Goal: Book appointment/travel/reservation

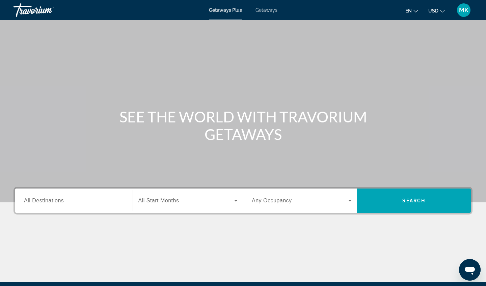
click at [55, 202] on span "All Destinations" at bounding box center [44, 201] width 40 height 6
click at [55, 202] on input "Destination All Destinations" at bounding box center [74, 201] width 100 height 8
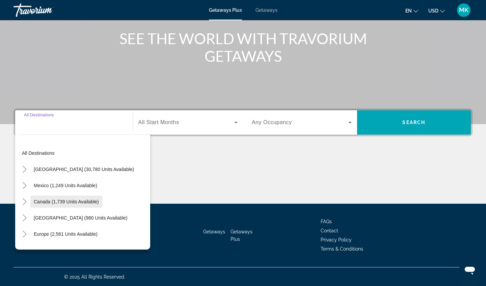
scroll to position [79, 0]
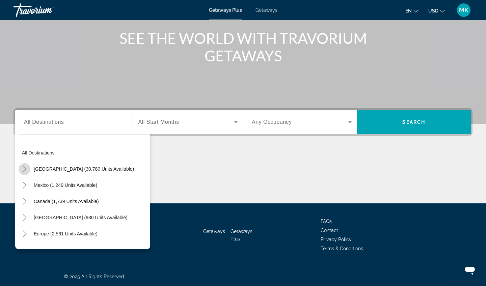
click at [26, 168] on icon "Toggle United States (30,780 units available)" at bounding box center [24, 169] width 7 height 7
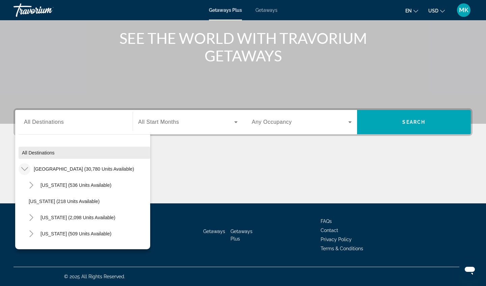
scroll to position [0, 0]
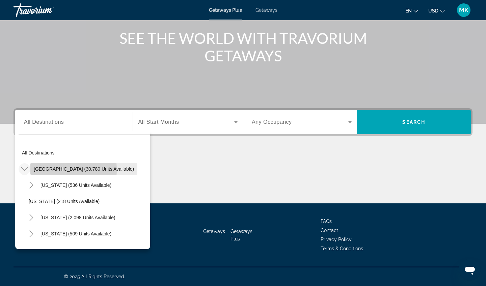
click at [51, 170] on span "[GEOGRAPHIC_DATA] (30,780 units available)" at bounding box center [84, 169] width 100 height 5
type input "**********"
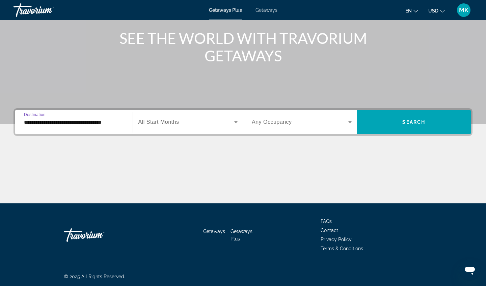
click at [221, 113] on div "Search widget" at bounding box center [188, 122] width 100 height 19
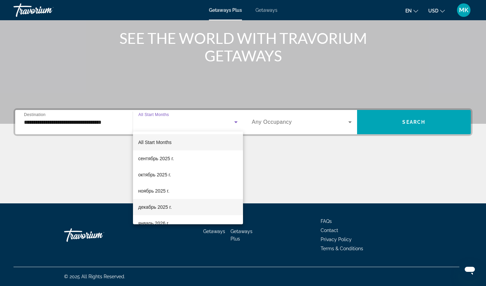
click at [152, 209] on span "декабрь 2025 г." at bounding box center [154, 207] width 33 height 8
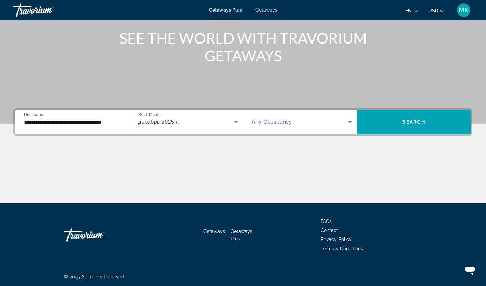
click at [315, 125] on span "Search widget" at bounding box center [300, 122] width 97 height 8
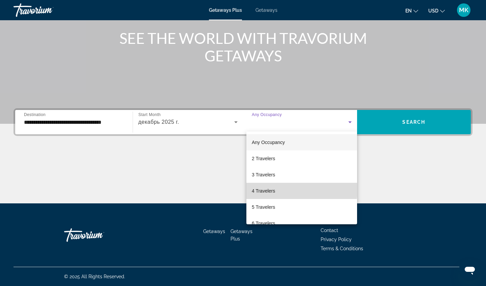
click at [262, 188] on span "4 Travelers" at bounding box center [263, 191] width 23 height 8
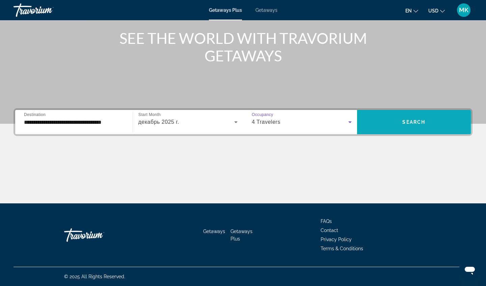
click at [406, 129] on span "Search widget" at bounding box center [414, 122] width 114 height 16
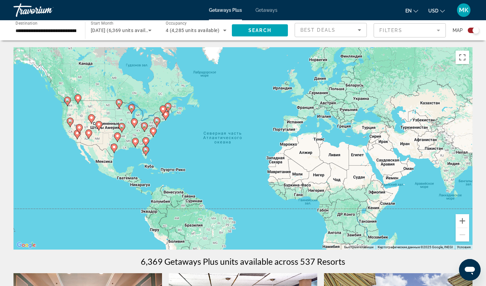
click at [161, 138] on div "Чтобы активировать перетаскивание с помощью клавиатуры, нажмите Alt + Ввод. Пос…" at bounding box center [243, 148] width 459 height 203
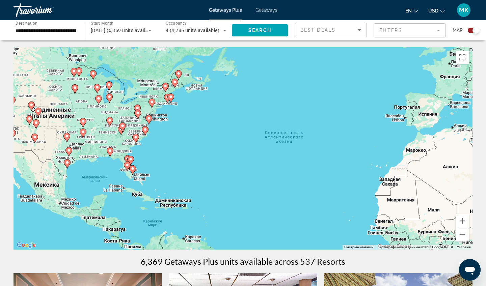
click at [155, 134] on div "Чтобы активировать перетаскивание с помощью клавиатуры, нажмите Alt + Ввод. Пос…" at bounding box center [243, 148] width 459 height 203
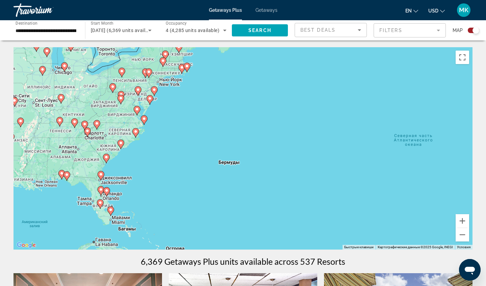
click at [158, 112] on div "Чтобы активировать перетаскивание с помощью клавиатуры, нажмите Alt + Ввод. Пос…" at bounding box center [243, 148] width 459 height 203
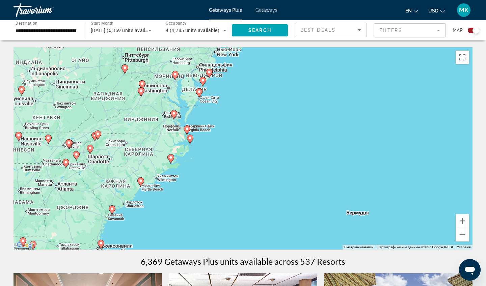
drag, startPoint x: 94, startPoint y: 128, endPoint x: 153, endPoint y: 129, distance: 59.5
click at [153, 129] on div "Чтобы активировать перетаскивание с помощью клавиатуры, нажмите Alt + Ввод. Пос…" at bounding box center [243, 148] width 459 height 203
click at [105, 148] on div "Чтобы активировать перетаскивание с помощью клавиатуры, нажмите Alt + Ввод. Пос…" at bounding box center [243, 148] width 459 height 203
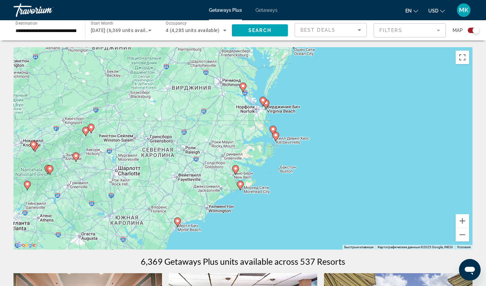
click at [92, 148] on div "Чтобы активировать перетаскивание с помощью клавиатуры, нажмите Alt + Ввод. Пос…" at bounding box center [243, 148] width 459 height 203
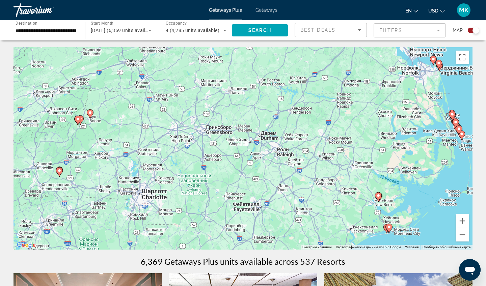
click at [97, 136] on div "Чтобы активировать перетаскивание с помощью клавиатуры, нажмите Alt + Ввод. Пос…" at bounding box center [243, 148] width 459 height 203
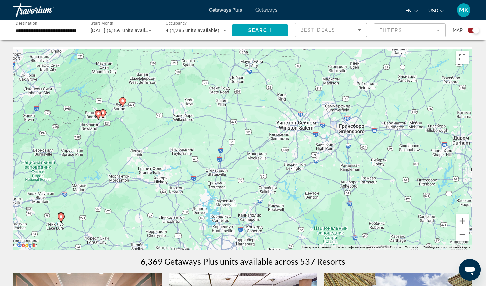
drag, startPoint x: 86, startPoint y: 124, endPoint x: 126, endPoint y: 129, distance: 40.2
click at [126, 129] on div "Чтобы активировать перетаскивание с помощью клавиатуры, нажмите Alt + Ввод. Пос…" at bounding box center [243, 148] width 459 height 203
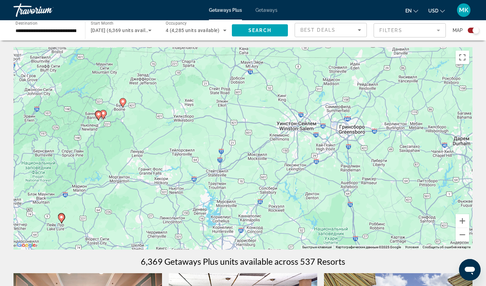
click at [119, 127] on div "Чтобы активировать перетаскивание с помощью клавиатуры, нажмите Alt + Ввод. Пос…" at bounding box center [243, 148] width 459 height 203
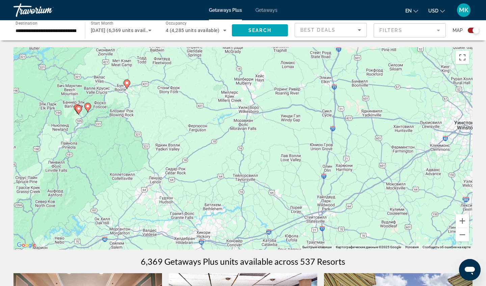
click at [88, 108] on image "Main content" at bounding box center [88, 106] width 4 height 4
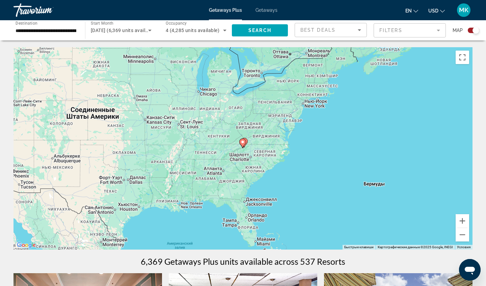
click at [246, 156] on div "Для навигации используйте клавиши со стрелками. Чтобы активировать перетаскиван…" at bounding box center [243, 148] width 459 height 203
click at [246, 156] on div "Чтобы активировать перетаскивание с помощью клавиатуры, нажмите Alt + Ввод. Пос…" at bounding box center [243, 148] width 459 height 203
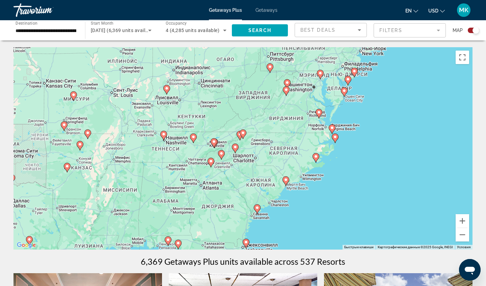
click at [242, 150] on div "Чтобы активировать перетаскивание с помощью клавиатуры, нажмите Alt + Ввод. Пос…" at bounding box center [243, 148] width 459 height 203
click at [224, 122] on div "Чтобы активировать перетаскивание с помощью клавиатуры, нажмите Alt + Ввод. Пос…" at bounding box center [243, 148] width 459 height 203
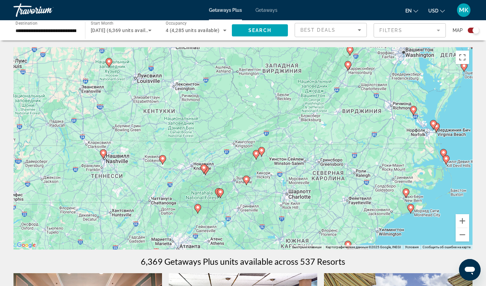
click at [228, 166] on div "Чтобы активировать перетаскивание с помощью клавиатуры, нажмите Alt + Ввод. Пос…" at bounding box center [243, 148] width 459 height 203
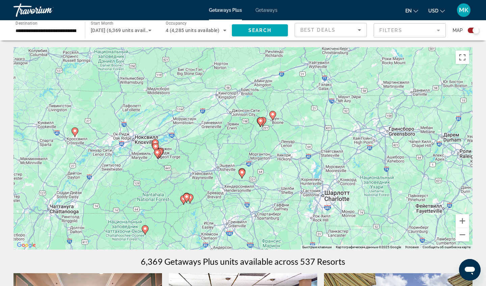
drag, startPoint x: 239, startPoint y: 173, endPoint x: 208, endPoint y: 136, distance: 48.4
click at [208, 137] on div "Чтобы активировать перетаскивание с помощью клавиатуры, нажмите Alt + Ввод. Пос…" at bounding box center [243, 148] width 459 height 203
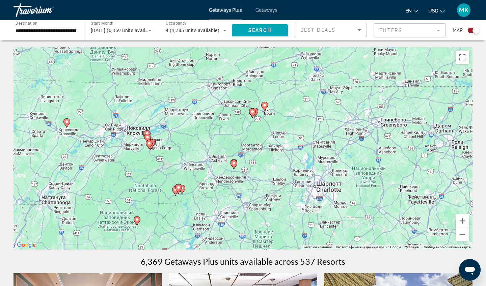
click at [266, 108] on icon "Main content" at bounding box center [265, 106] width 6 height 9
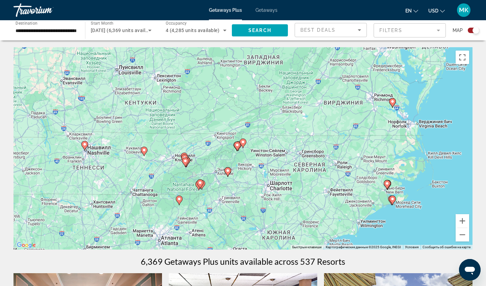
click at [243, 143] on image "Main content" at bounding box center [243, 142] width 4 height 4
type input "**********"
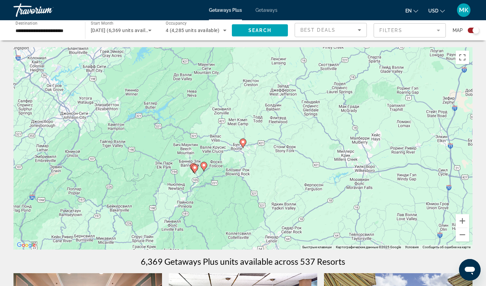
click at [243, 143] on image "Main content" at bounding box center [243, 142] width 4 height 4
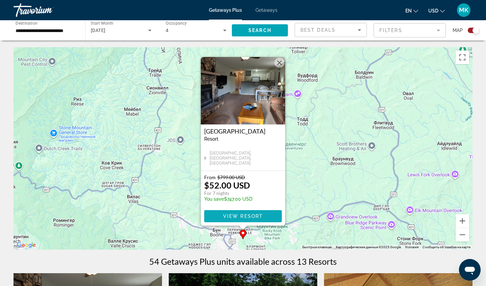
click at [220, 214] on span "Main content" at bounding box center [243, 216] width 78 height 16
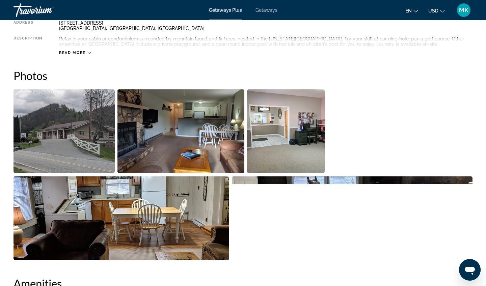
scroll to position [266, 0]
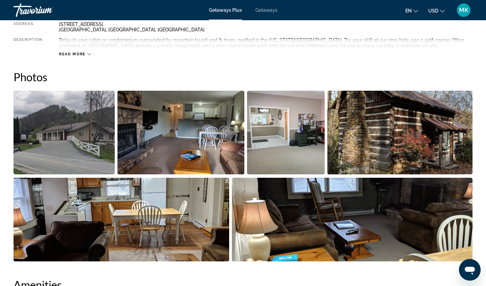
click at [164, 149] on img "Open full-screen image slider" at bounding box center [181, 133] width 127 height 84
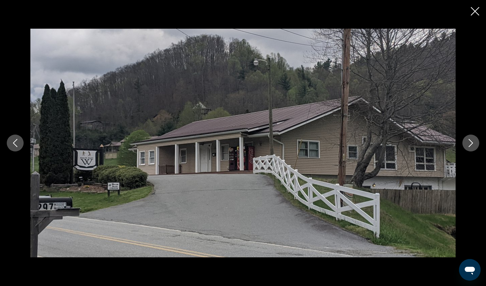
click at [470, 144] on icon "Next image" at bounding box center [471, 143] width 8 height 8
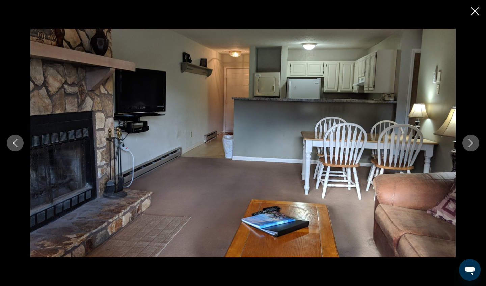
click at [470, 144] on icon "Next image" at bounding box center [471, 143] width 8 height 8
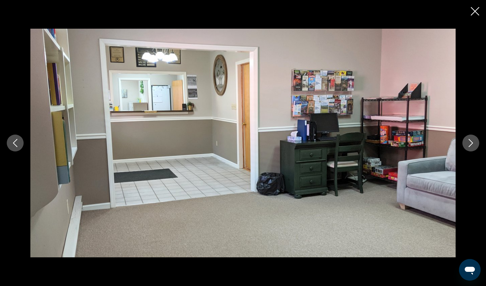
click at [470, 144] on icon "Next image" at bounding box center [471, 143] width 8 height 8
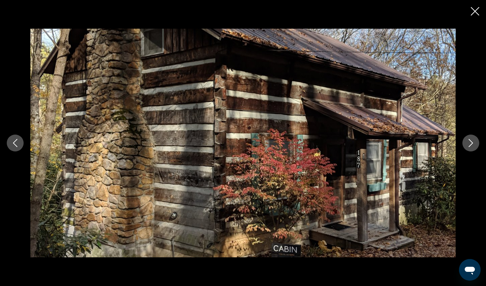
click at [470, 144] on icon "Next image" at bounding box center [471, 143] width 8 height 8
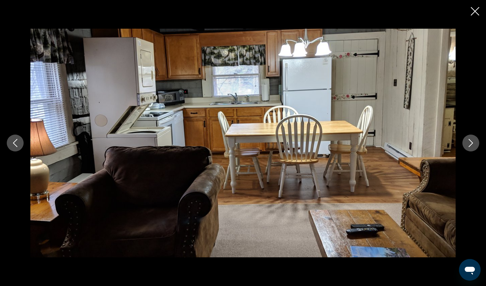
click at [470, 144] on icon "Next image" at bounding box center [471, 143] width 8 height 8
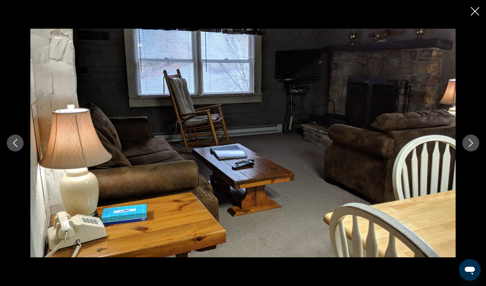
click at [470, 144] on icon "Next image" at bounding box center [471, 143] width 8 height 8
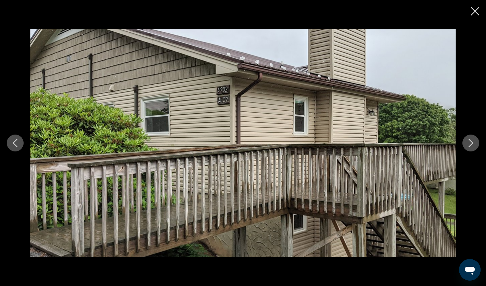
click at [471, 144] on icon "Next image" at bounding box center [471, 143] width 8 height 8
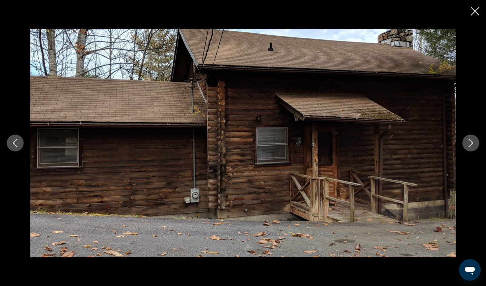
click at [471, 145] on icon "Next image" at bounding box center [471, 143] width 8 height 8
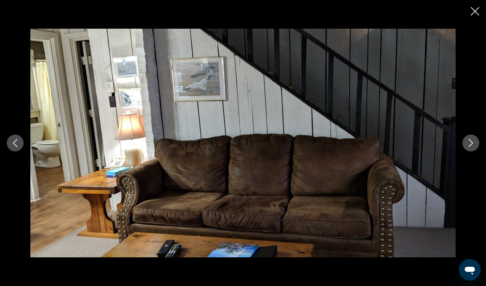
click at [471, 145] on icon "Next image" at bounding box center [471, 143] width 8 height 8
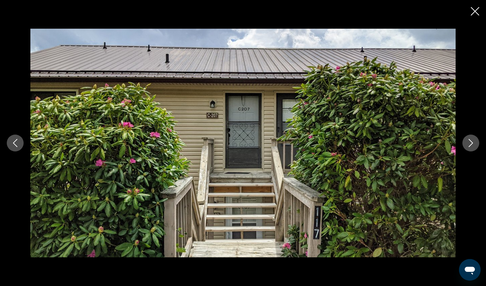
click at [471, 145] on icon "Next image" at bounding box center [471, 143] width 8 height 8
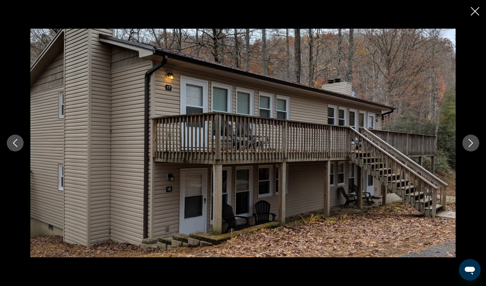
click at [471, 145] on icon "Next image" at bounding box center [471, 143] width 8 height 8
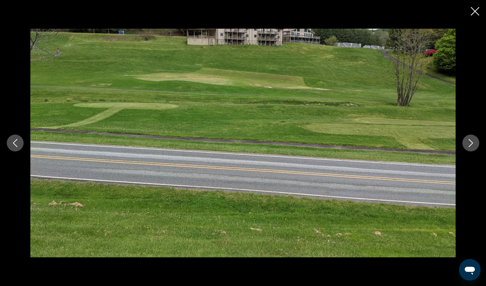
click at [476, 10] on icon "Close slideshow" at bounding box center [475, 11] width 8 height 8
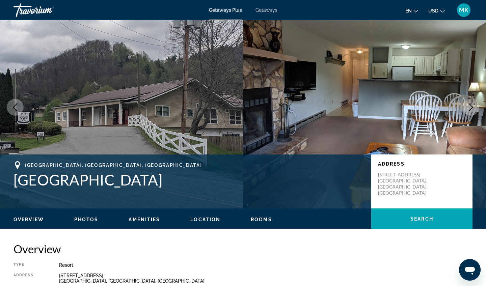
scroll to position [14, 0]
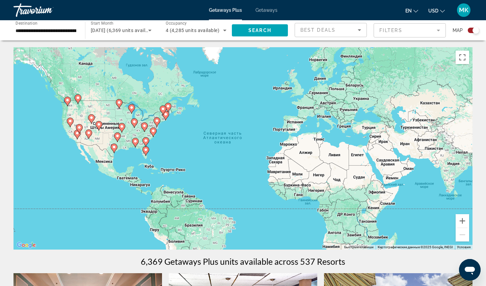
click at [155, 142] on div "Чтобы активировать перетаскивание с помощью клавиатуры, нажмите Alt + Ввод. Пос…" at bounding box center [243, 148] width 459 height 203
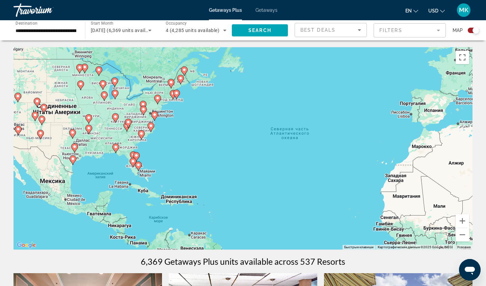
click at [160, 129] on div "Чтобы активировать перетаскивание с помощью клавиатуры, нажмите Alt + Ввод. Пос…" at bounding box center [243, 148] width 459 height 203
click at [160, 128] on div "Чтобы активировать перетаскивание с помощью клавиатуры, нажмите Alt + Ввод. Пос…" at bounding box center [243, 148] width 459 height 203
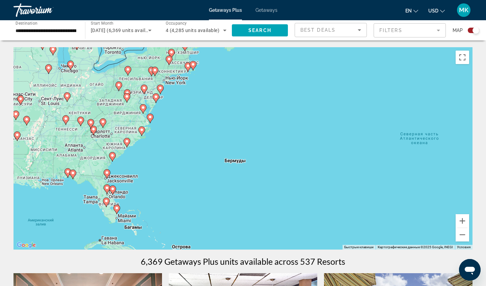
click at [153, 118] on icon "Main content" at bounding box center [150, 118] width 6 height 9
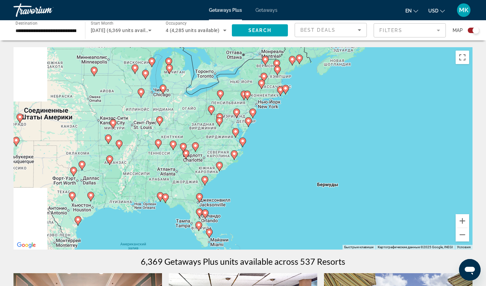
click at [153, 118] on div "Чтобы активировать перетаскивание с помощью клавиатуры, нажмите Alt + Ввод. Пос…" at bounding box center [243, 148] width 459 height 203
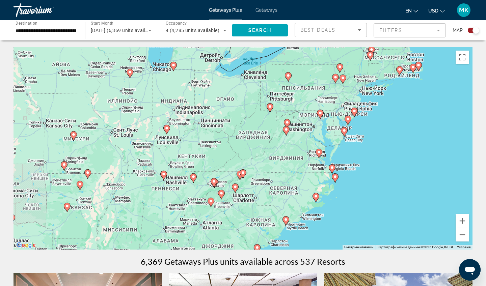
click at [290, 165] on div "Чтобы активировать перетаскивание с помощью клавиатуры, нажмите Alt + Ввод. Пос…" at bounding box center [243, 148] width 459 height 203
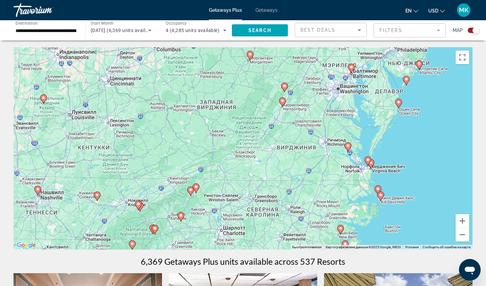
click at [223, 210] on div "Чтобы активировать перетаскивание с помощью клавиатуры, нажмите Alt + Ввод. Пос…" at bounding box center [243, 148] width 459 height 203
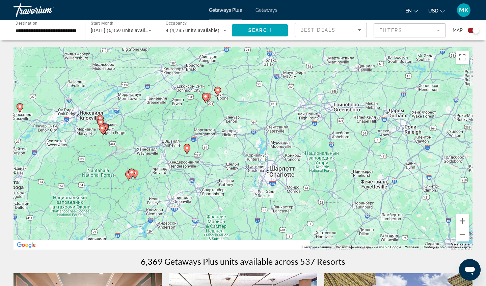
drag, startPoint x: 199, startPoint y: 215, endPoint x: 248, endPoint y: 131, distance: 96.7
click at [248, 132] on div "Чтобы активировать перетаскивание с помощью клавиатуры, нажмите Alt + Ввод. Пос…" at bounding box center [243, 148] width 459 height 203
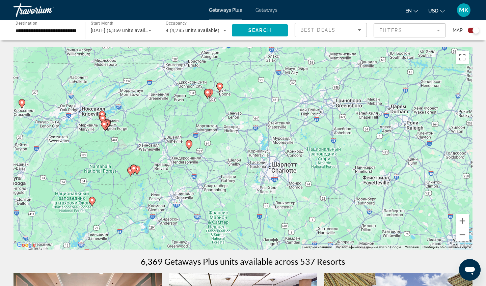
click at [220, 125] on div "Чтобы активировать перетаскивание с помощью клавиатуры, нажмите Alt + Ввод. Пос…" at bounding box center [243, 148] width 459 height 203
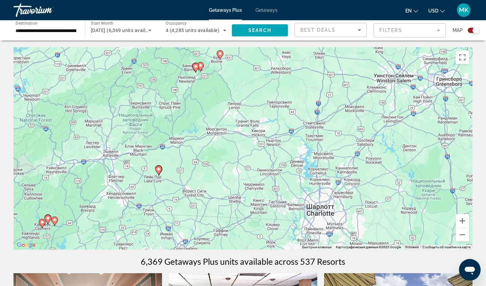
click at [202, 68] on icon "Main content" at bounding box center [201, 66] width 6 height 9
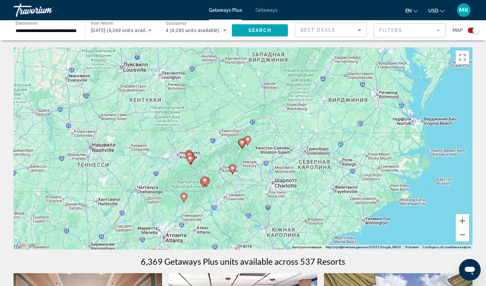
click at [244, 142] on image "Main content" at bounding box center [242, 143] width 4 height 4
type input "**********"
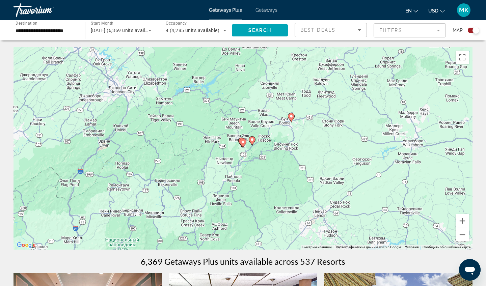
click at [243, 144] on image "Main content" at bounding box center [243, 142] width 4 height 4
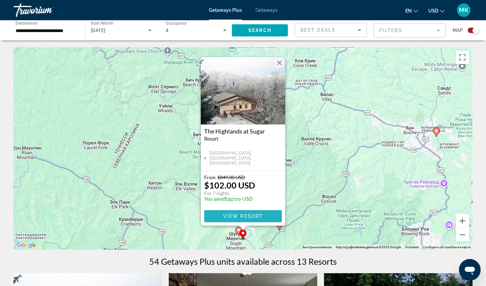
click at [254, 214] on span "View Resort" at bounding box center [243, 216] width 40 height 5
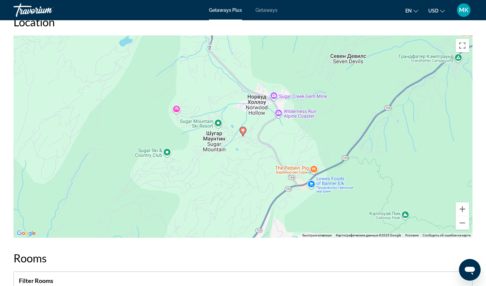
scroll to position [832, 0]
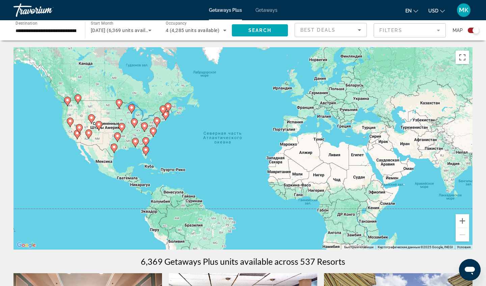
click at [158, 149] on div "Чтобы активировать перетаскивание с помощью клавиатуры, нажмите Alt + Ввод. Пос…" at bounding box center [243, 148] width 459 height 203
click at [158, 148] on div "Чтобы активировать перетаскивание с помощью клавиатуры, нажмите Alt + Ввод. Пос…" at bounding box center [243, 148] width 459 height 203
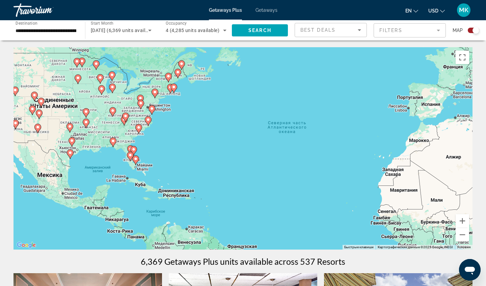
click at [162, 126] on div "Чтобы активировать перетаскивание с помощью клавиатуры, нажмите Alt + Ввод. Пос…" at bounding box center [243, 148] width 459 height 203
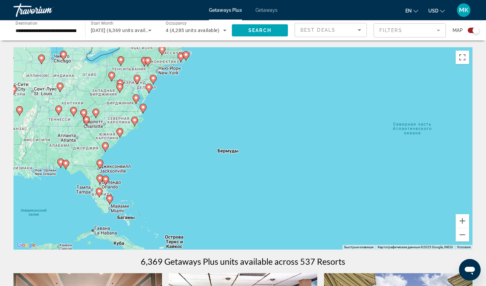
click at [122, 104] on div "Чтобы активировать перетаскивание с помощью клавиатуры, нажмите Alt + Ввод. Пос…" at bounding box center [243, 148] width 459 height 203
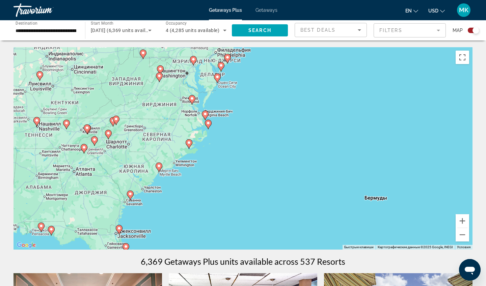
drag, startPoint x: 84, startPoint y: 136, endPoint x: 127, endPoint y: 136, distance: 42.9
click at [127, 136] on div "Чтобы активировать перетаскивание с помощью клавиатуры, нажмите Alt + Ввод. Пос…" at bounding box center [243, 148] width 459 height 203
click at [120, 132] on div "Чтобы активировать перетаскивание с помощью клавиатуры, нажмите Alt + Ввод. Пос…" at bounding box center [243, 148] width 459 height 203
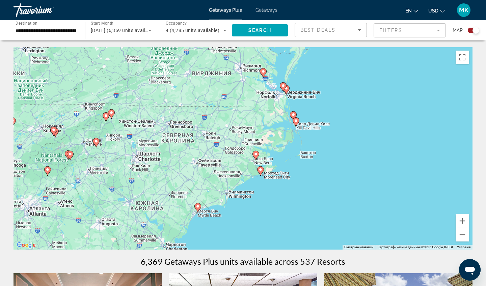
click at [132, 123] on div "Чтобы активировать перетаскивание с помощью клавиатуры, нажмите Alt + Ввод. Пос…" at bounding box center [243, 148] width 459 height 203
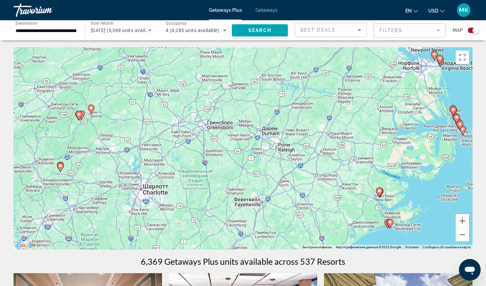
click at [59, 168] on image "Main content" at bounding box center [60, 166] width 4 height 4
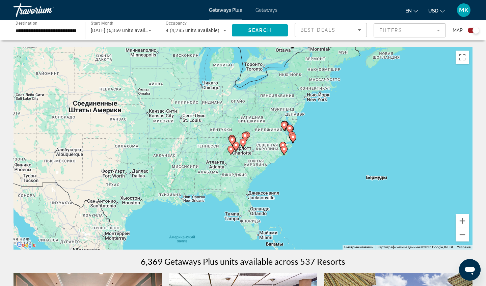
click at [243, 142] on image "Main content" at bounding box center [243, 142] width 4 height 4
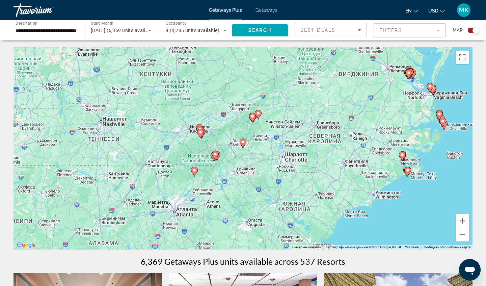
click at [244, 141] on image "Main content" at bounding box center [243, 142] width 4 height 4
type input "**********"
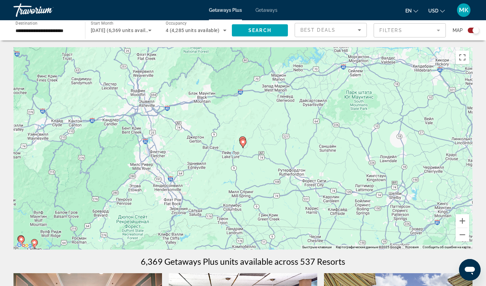
click at [244, 141] on image "Main content" at bounding box center [243, 142] width 4 height 4
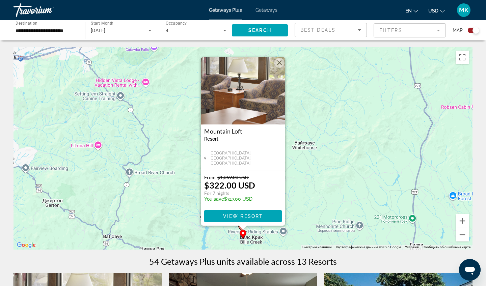
click at [307, 207] on div "Чтобы активировать перетаскивание с помощью клавиатуры, нажмите Alt + Ввод. Пос…" at bounding box center [243, 148] width 459 height 203
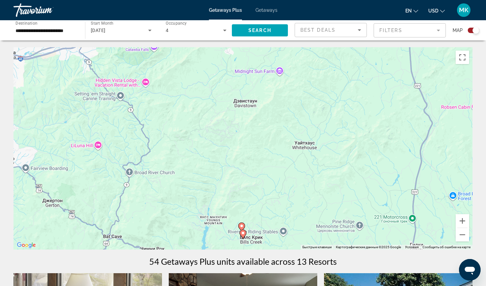
click at [241, 225] on image "Main content" at bounding box center [242, 226] width 4 height 4
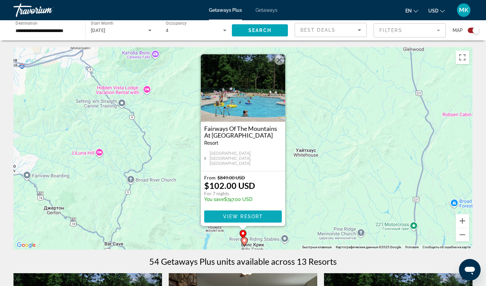
click at [243, 217] on span "View Resort" at bounding box center [243, 216] width 40 height 5
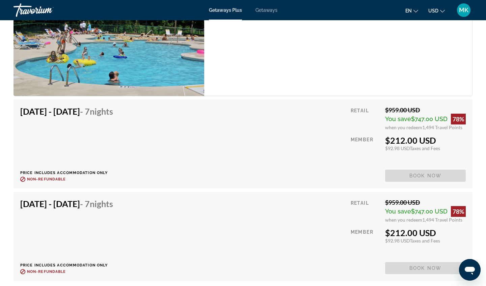
scroll to position [1558, 0]
